Goal: Task Accomplishment & Management: Manage account settings

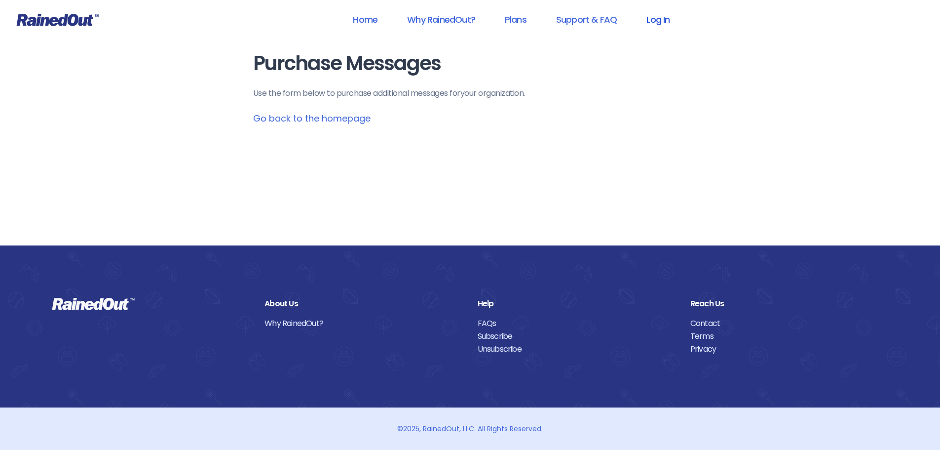
click at [653, 20] on link "Log In" at bounding box center [658, 19] width 49 height 22
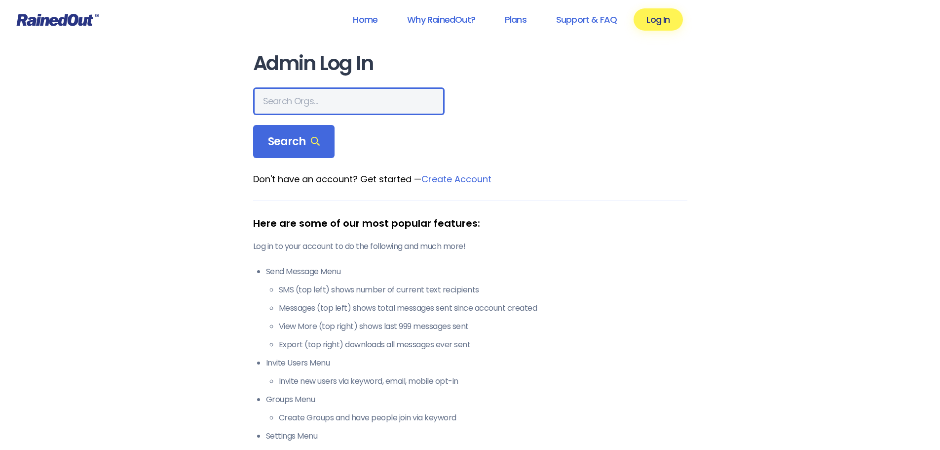
click at [312, 103] on input "text" at bounding box center [349, 101] width 192 height 28
type input "rougarou fest"
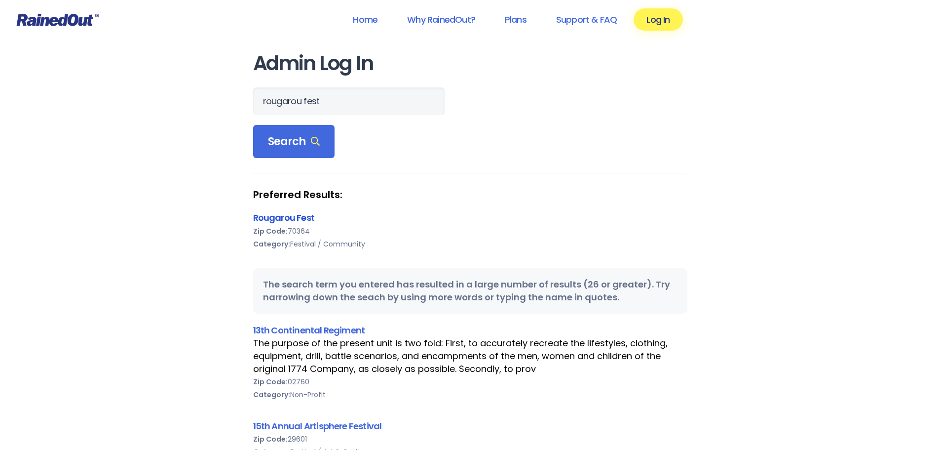
click at [290, 217] on link "Rougarou Fest" at bounding box center [283, 217] width 61 height 12
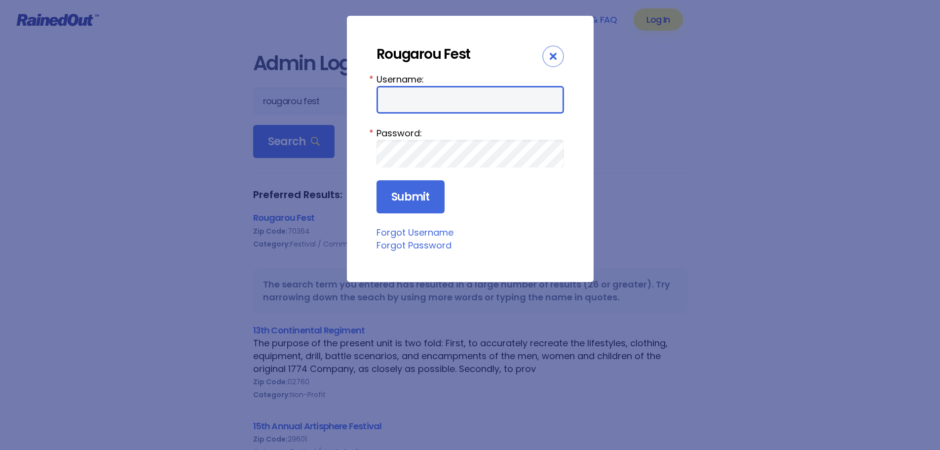
click at [448, 102] on input "Username:" at bounding box center [471, 100] width 188 height 28
click at [464, 105] on input "Username:" at bounding box center [471, 100] width 188 height 28
type input "roufest"
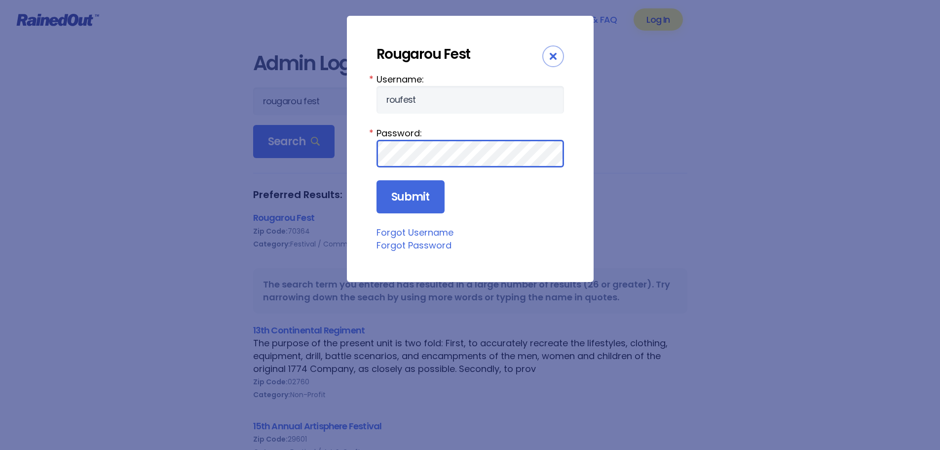
click at [377, 180] on input "Submit" at bounding box center [411, 197] width 68 height 34
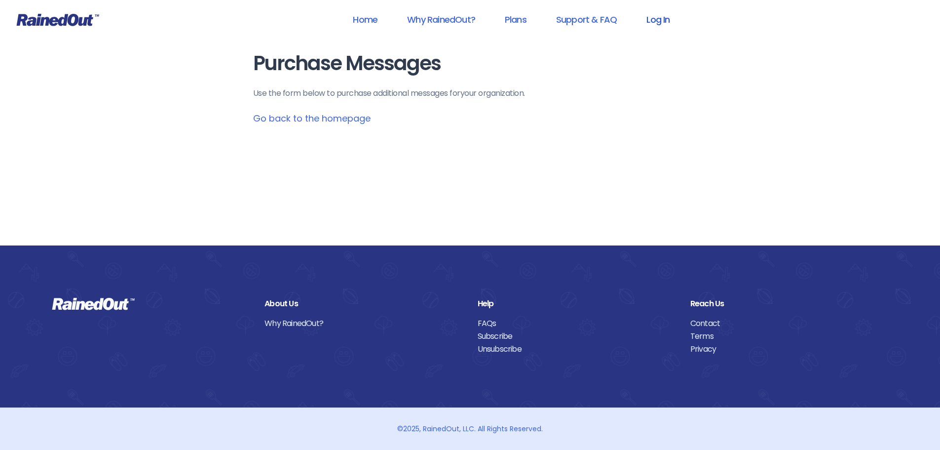
click at [661, 18] on link "Log In" at bounding box center [658, 19] width 49 height 22
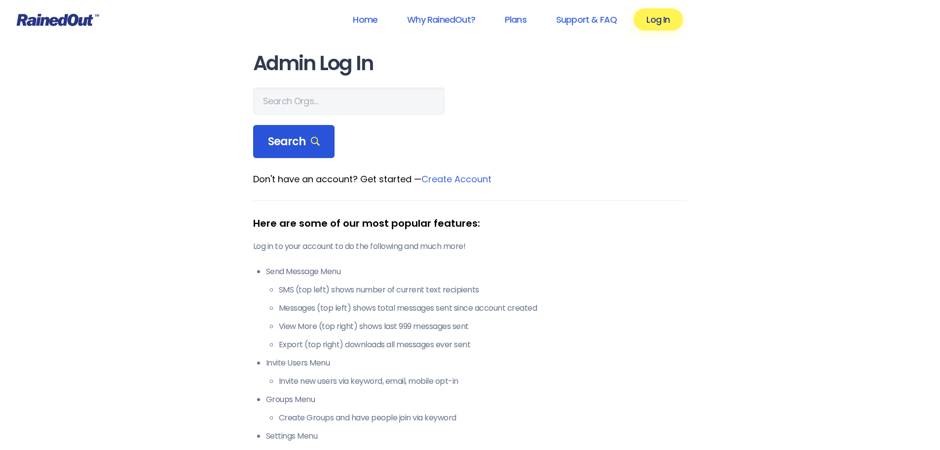
click at [288, 151] on div "Search" at bounding box center [294, 142] width 82 height 34
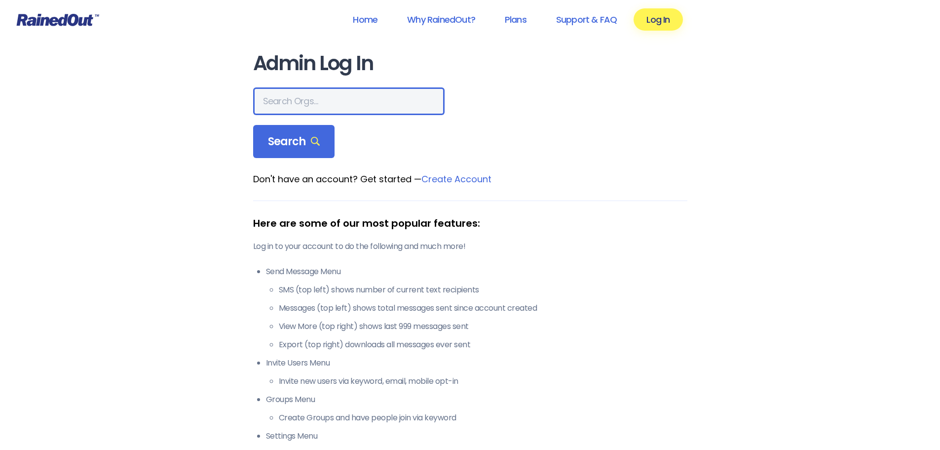
click at [302, 107] on input "text" at bounding box center [349, 101] width 192 height 28
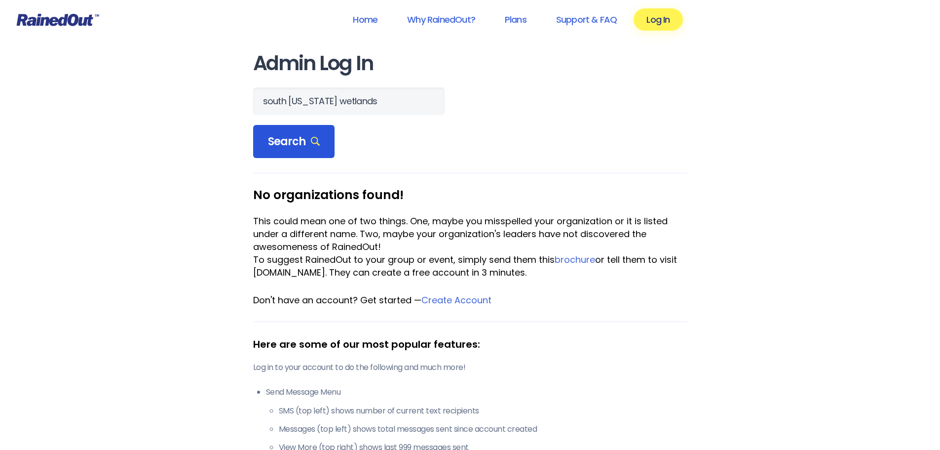
click at [295, 131] on div "Search" at bounding box center [294, 142] width 82 height 34
click at [330, 139] on div "Search" at bounding box center [294, 142] width 82 height 34
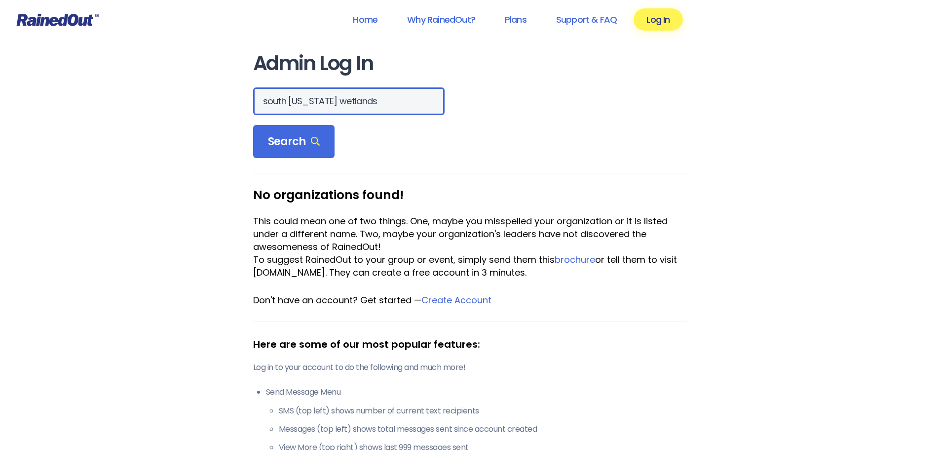
drag, startPoint x: 365, startPoint y: 99, endPoint x: 199, endPoint y: 96, distance: 165.9
click at [199, 96] on div "Home Why RainedOut? Plans Support & FAQ Log In Admin Log In south louisiana wet…" at bounding box center [470, 450] width 940 height 900
type input "slwdc"
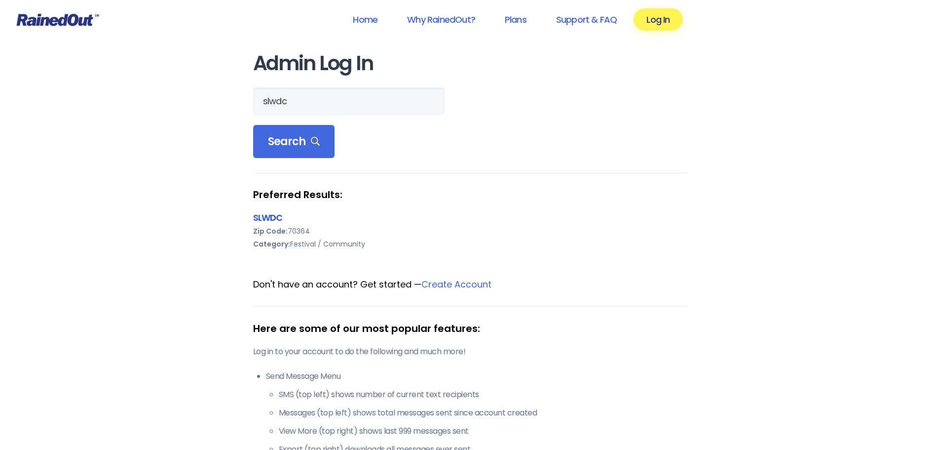
click at [270, 218] on link "SLWDC" at bounding box center [268, 217] width 30 height 12
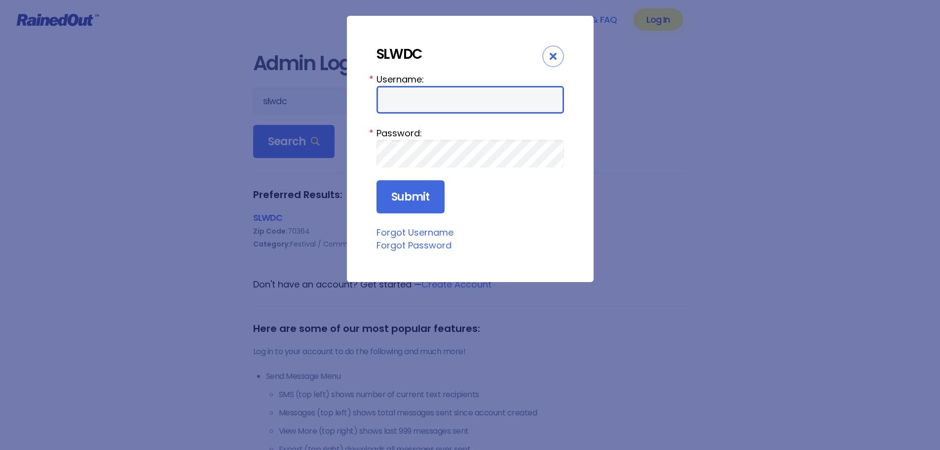
click at [425, 103] on input "Username:" at bounding box center [471, 100] width 188 height 28
click at [422, 102] on input "Username:" at bounding box center [471, 100] width 188 height 28
click at [419, 101] on input "Username:" at bounding box center [471, 100] width 188 height 28
click at [428, 235] on link "Forgot Username" at bounding box center [415, 232] width 77 height 12
